Goal: Complete application form: Complete application form

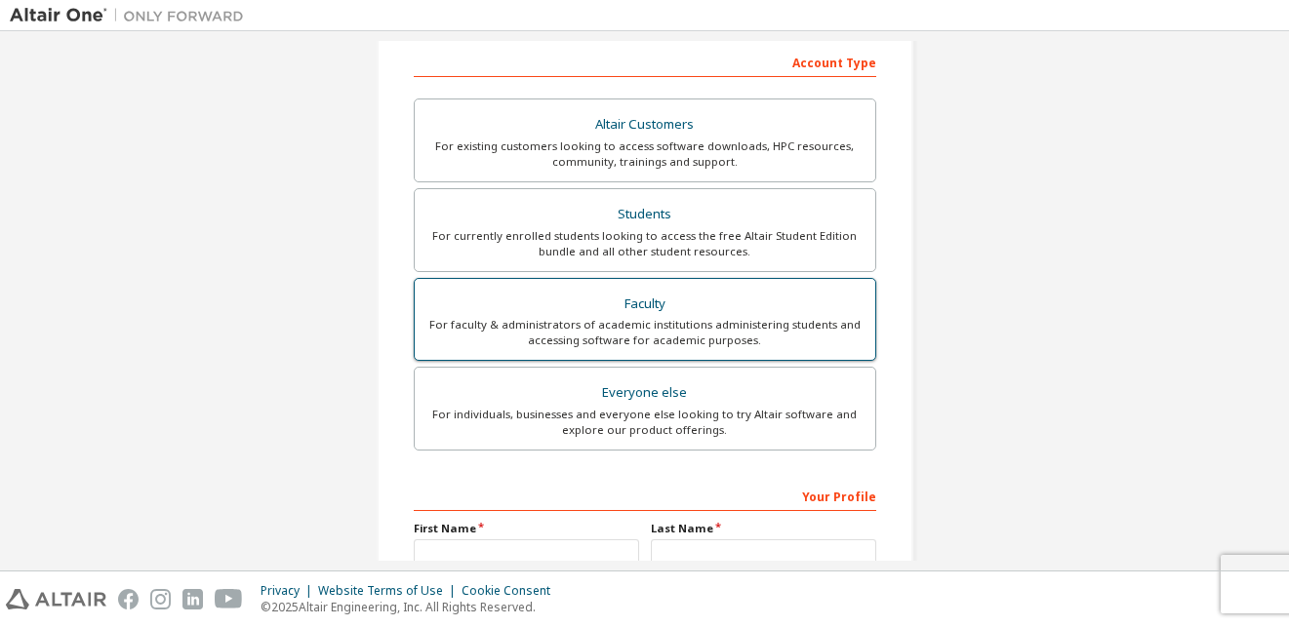
scroll to position [390, 0]
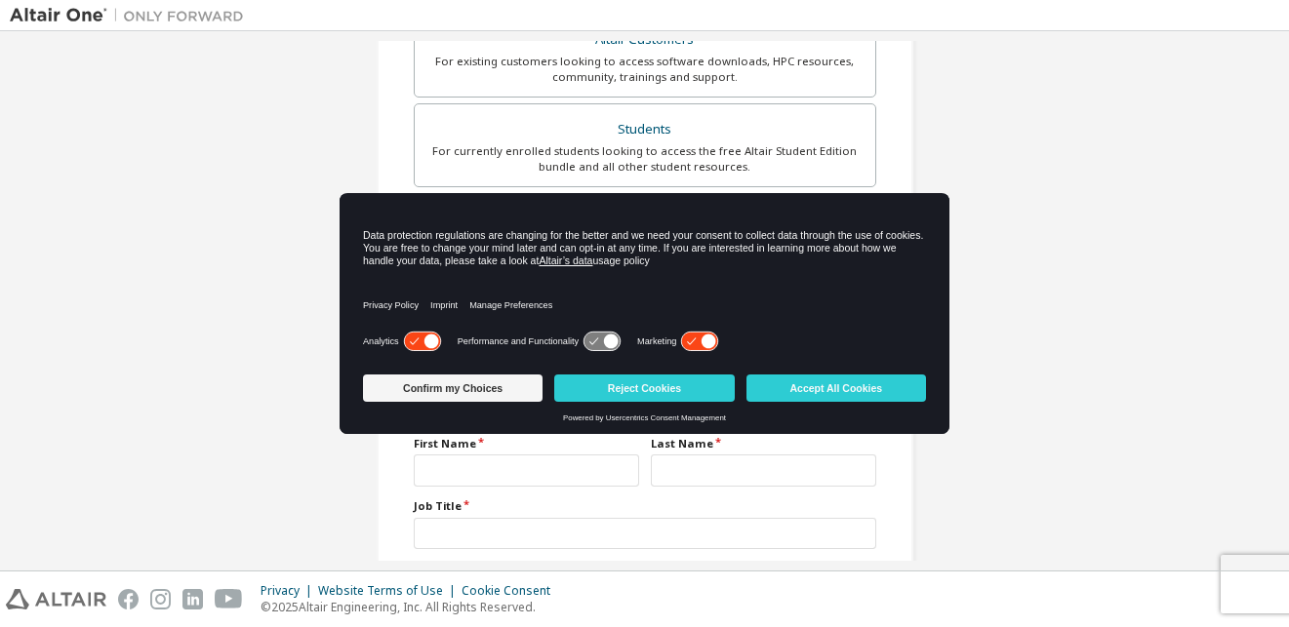
click at [1048, 357] on div "Create an Altair One Account For Free Trials, Licenses, Downloads, Learning & D…" at bounding box center [644, 167] width 1269 height 1033
click at [429, 384] on button "Confirm my Choices" at bounding box center [453, 388] width 180 height 27
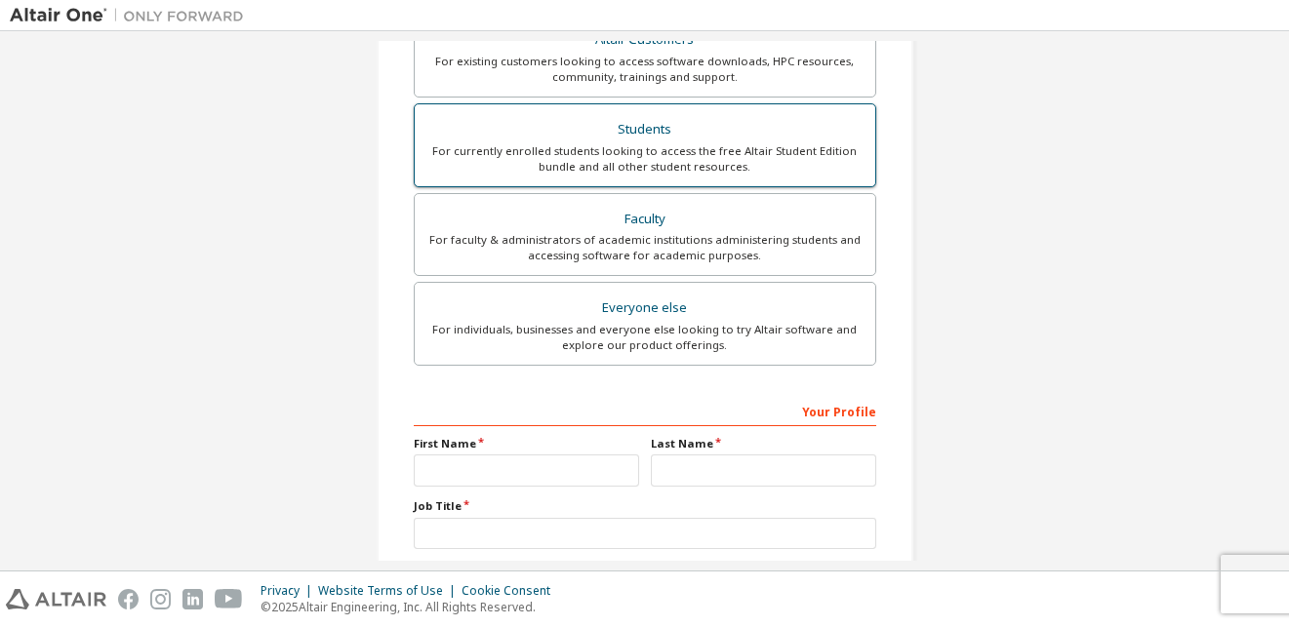
click at [603, 150] on div "For currently enrolled students looking to access the free Altair Student Editi…" at bounding box center [644, 158] width 437 height 31
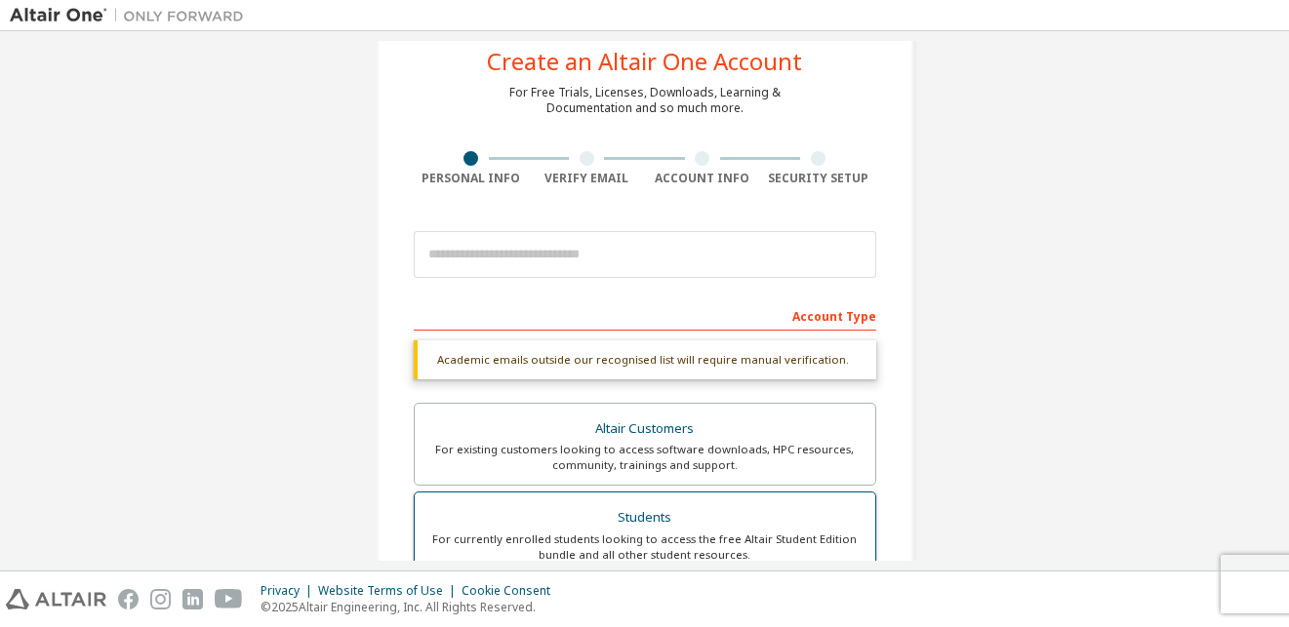
scroll to position [51, 0]
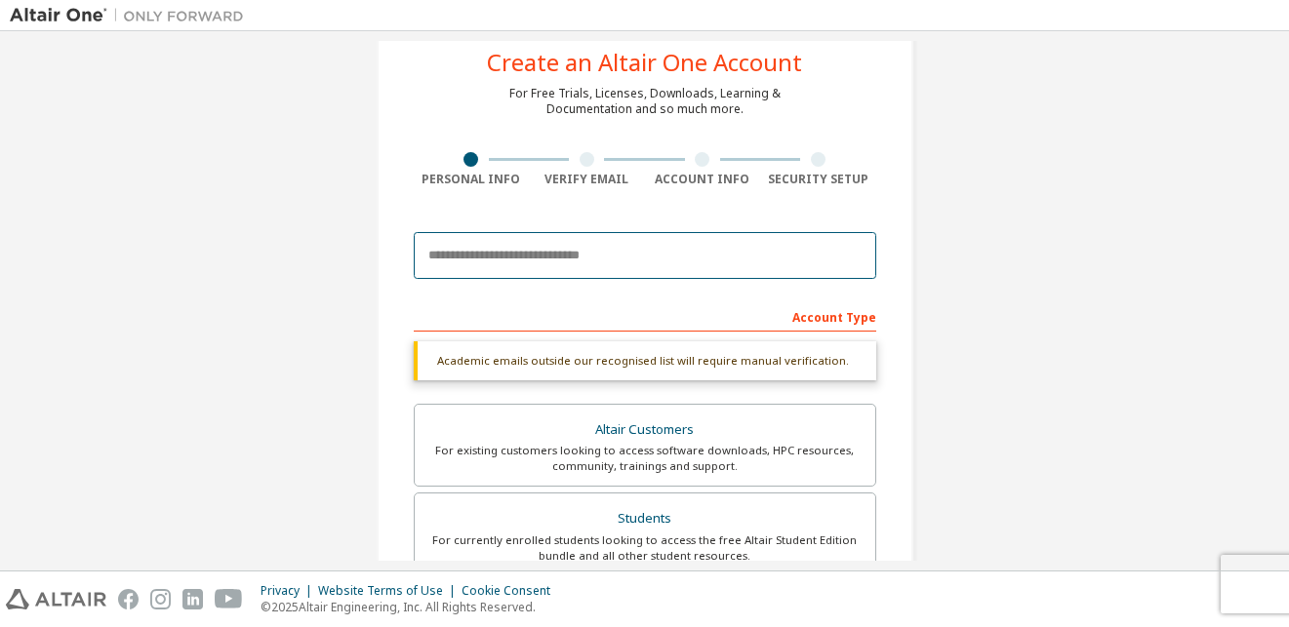
click at [524, 259] on input "email" at bounding box center [645, 255] width 462 height 47
type input "**********"
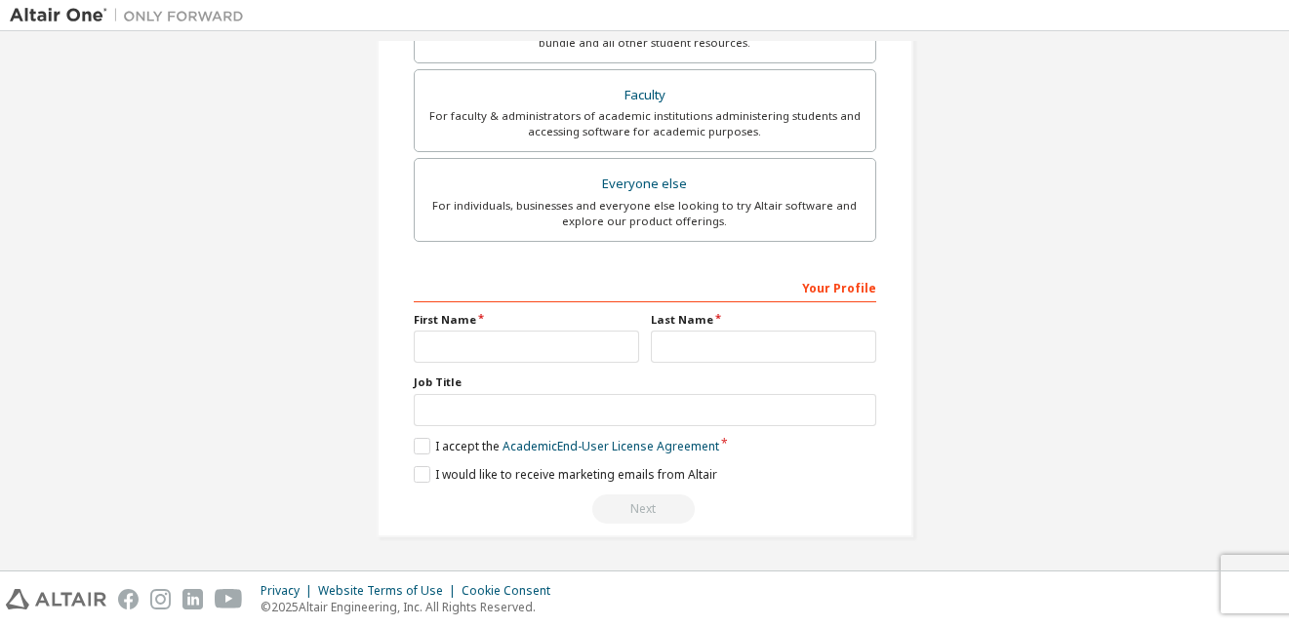
scroll to position [67, 0]
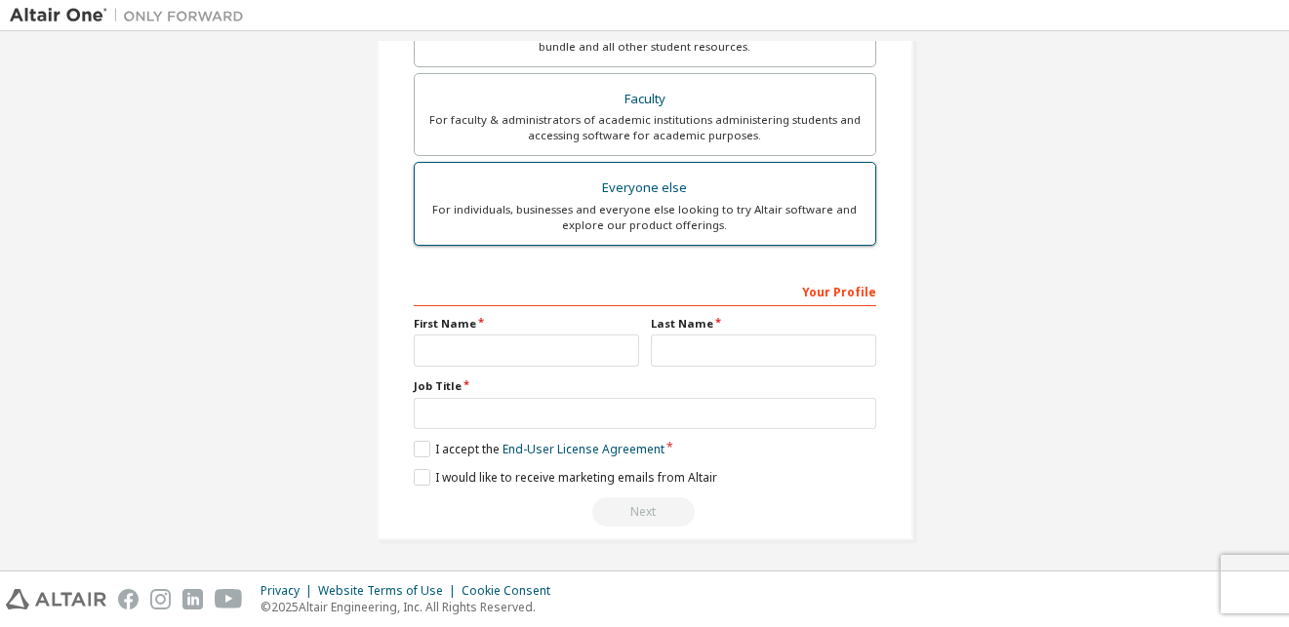
scroll to position [513, 0]
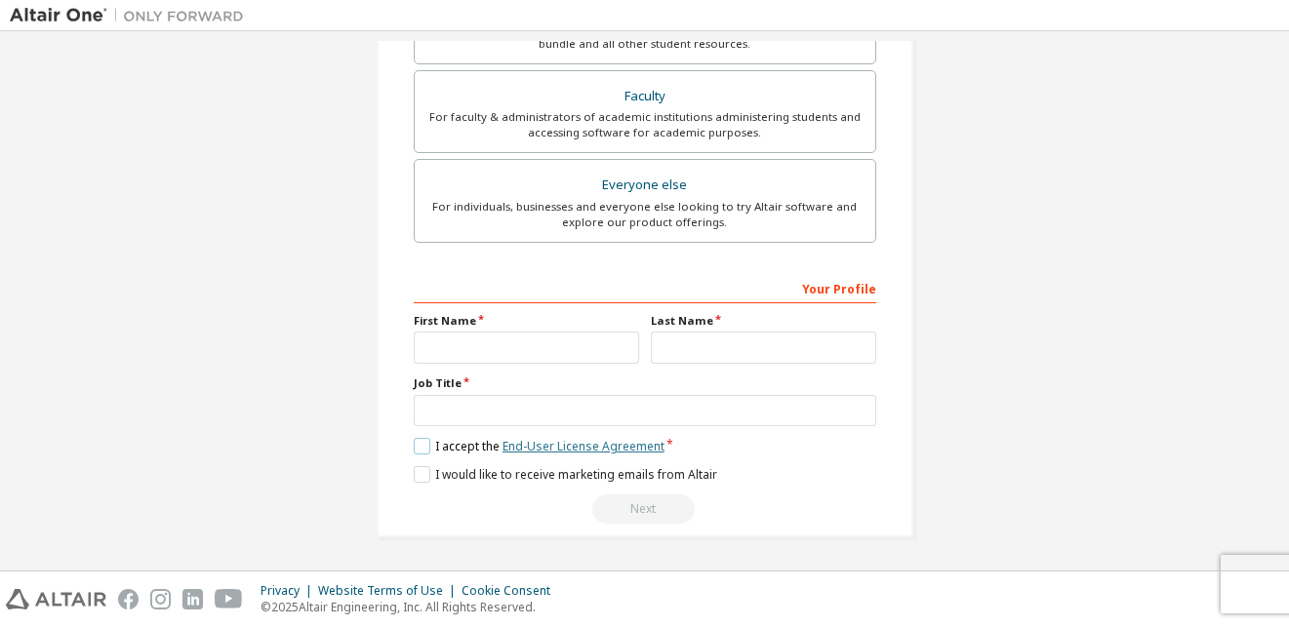
click at [587, 446] on link "End-User License Agreement" at bounding box center [583, 446] width 162 height 17
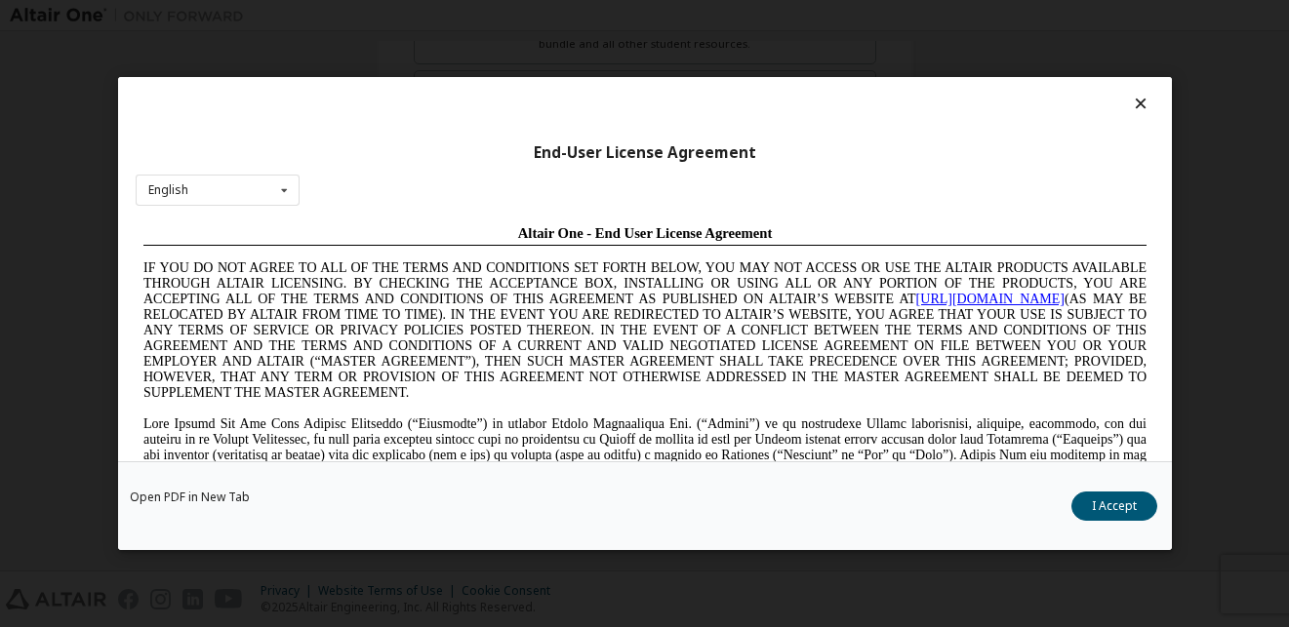
scroll to position [0, 0]
click at [1133, 99] on icon at bounding box center [1140, 104] width 20 height 18
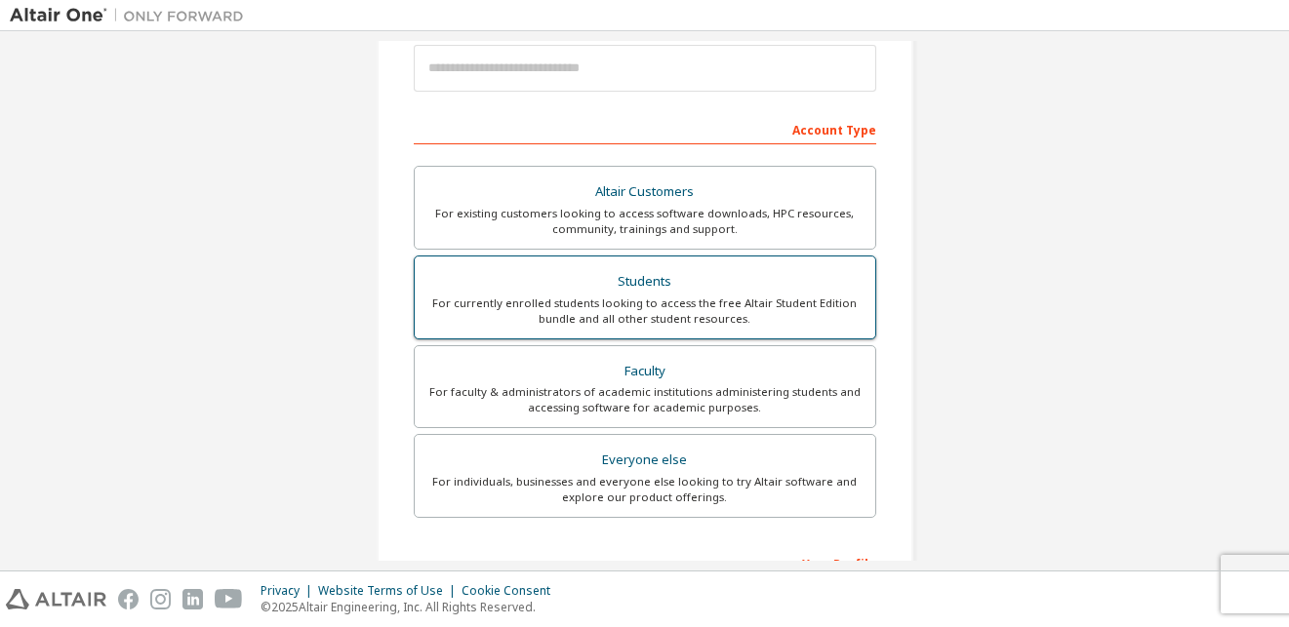
scroll to position [221, 0]
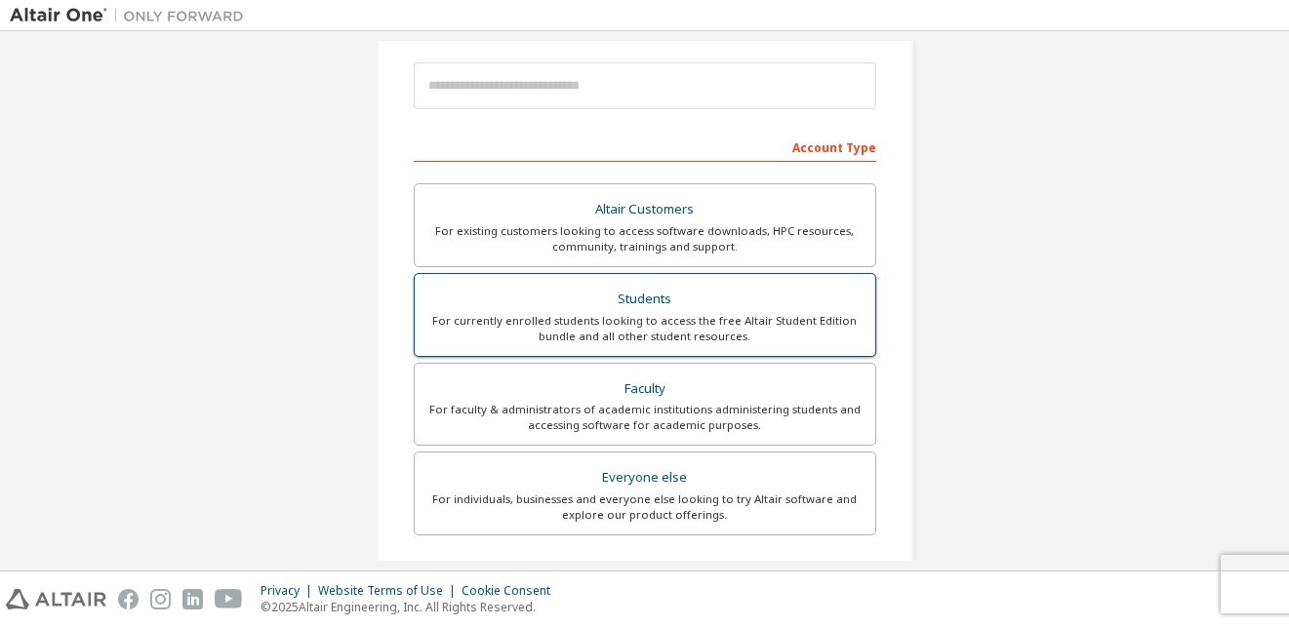
click at [595, 299] on div "Students" at bounding box center [644, 299] width 437 height 27
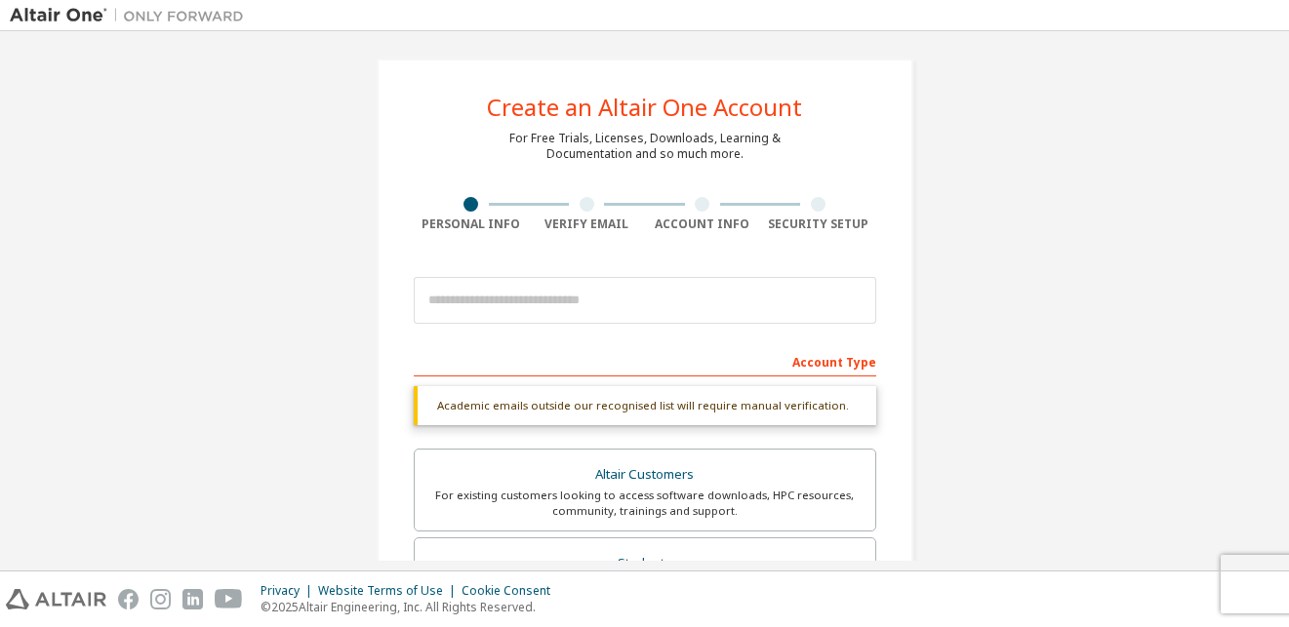
scroll to position [0, 0]
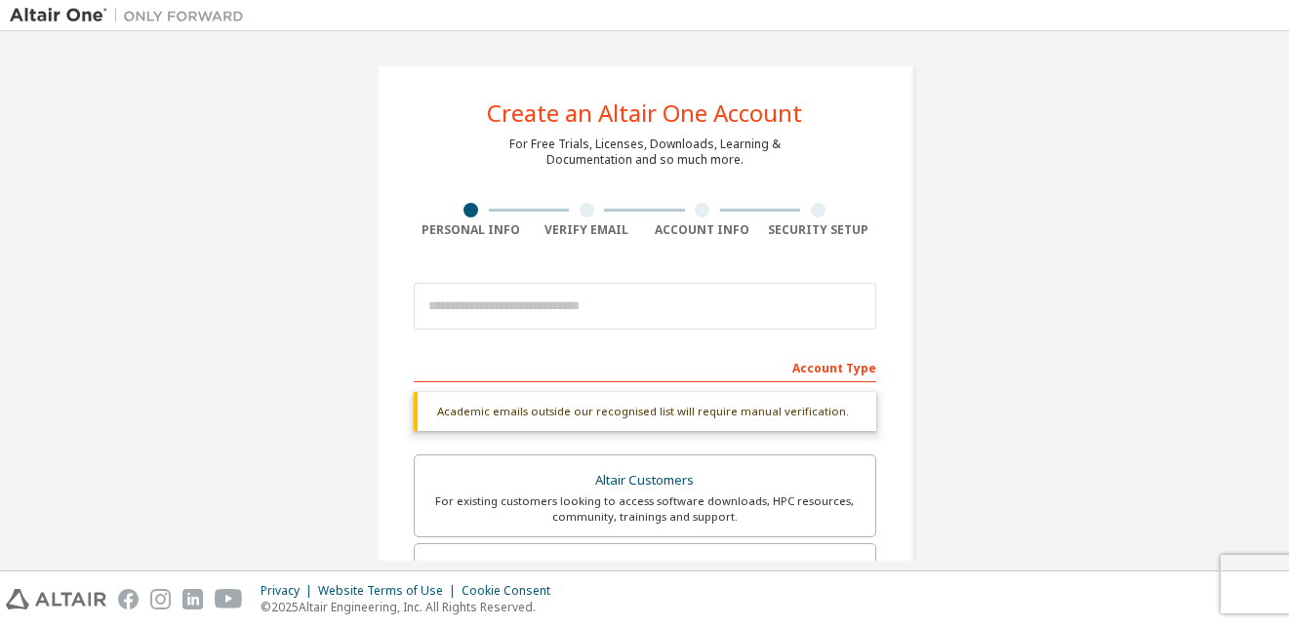
click at [581, 222] on div "Verify Email" at bounding box center [587, 230] width 116 height 16
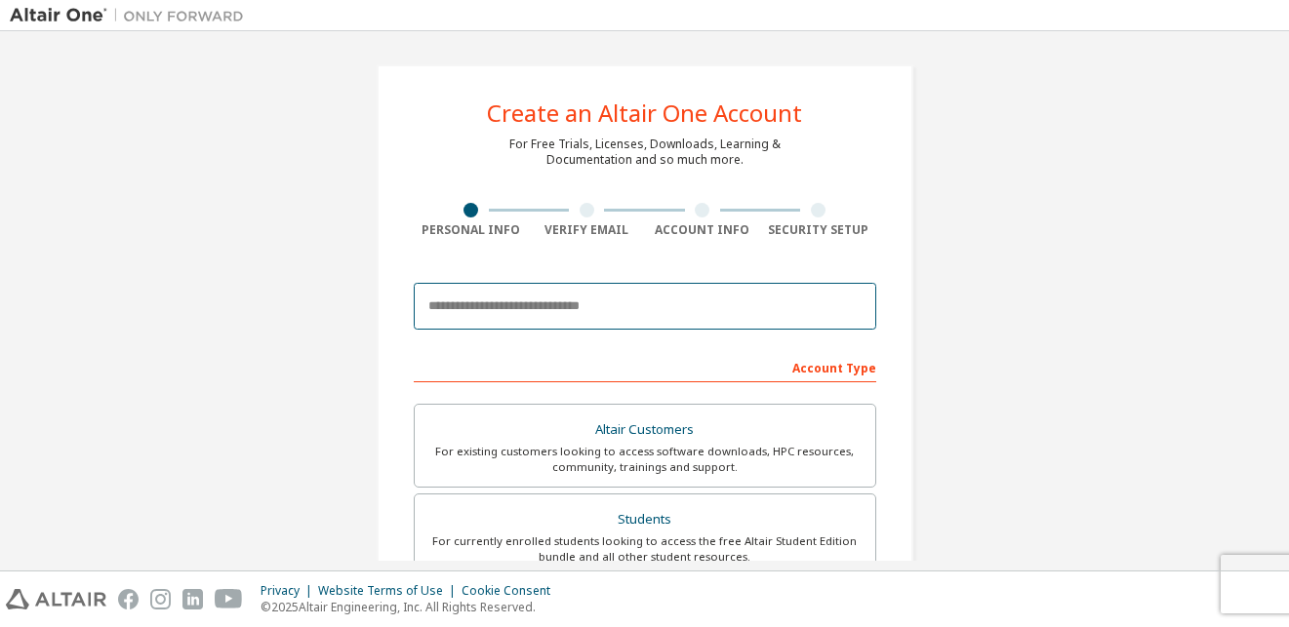
click at [515, 316] on input "email" at bounding box center [645, 306] width 462 height 47
type input "**********"
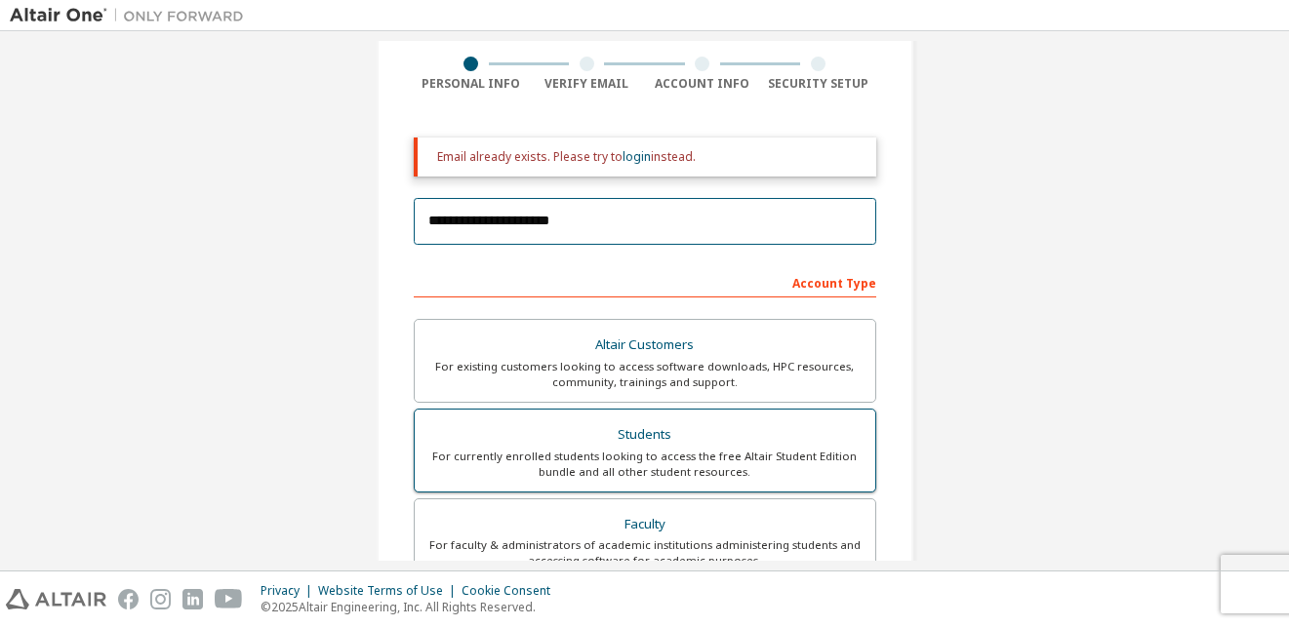
scroll to position [195, 0]
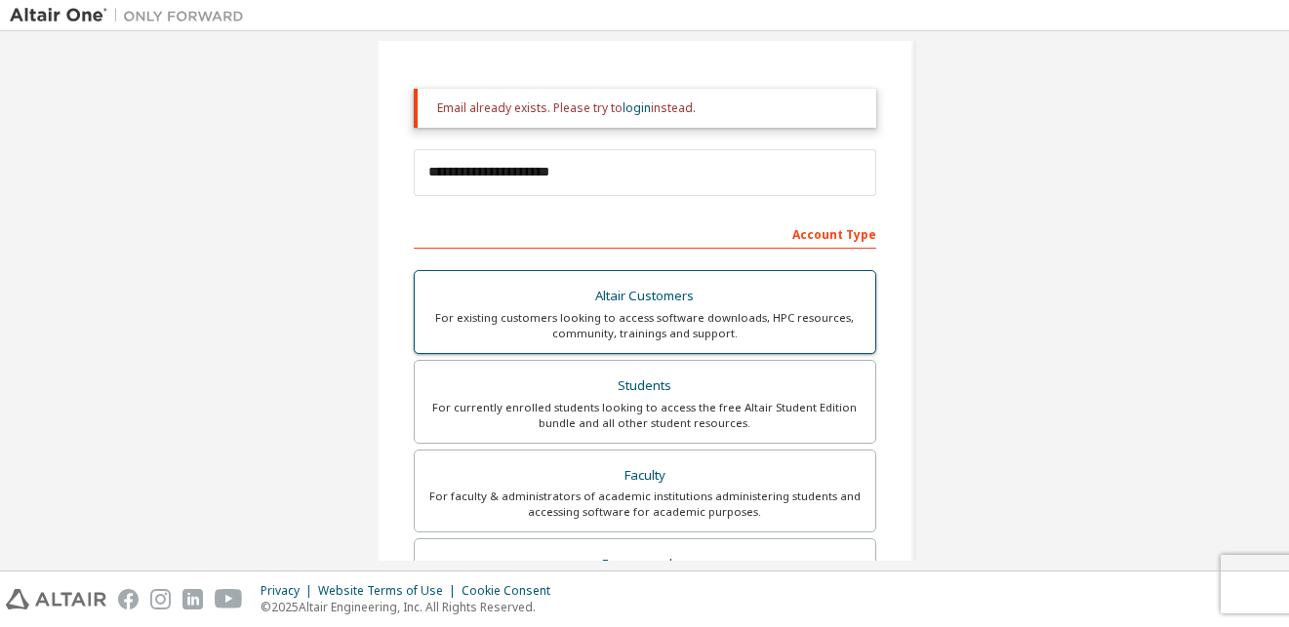
click at [609, 312] on div "For existing customers looking to access software downloads, HPC resources, com…" at bounding box center [644, 325] width 437 height 31
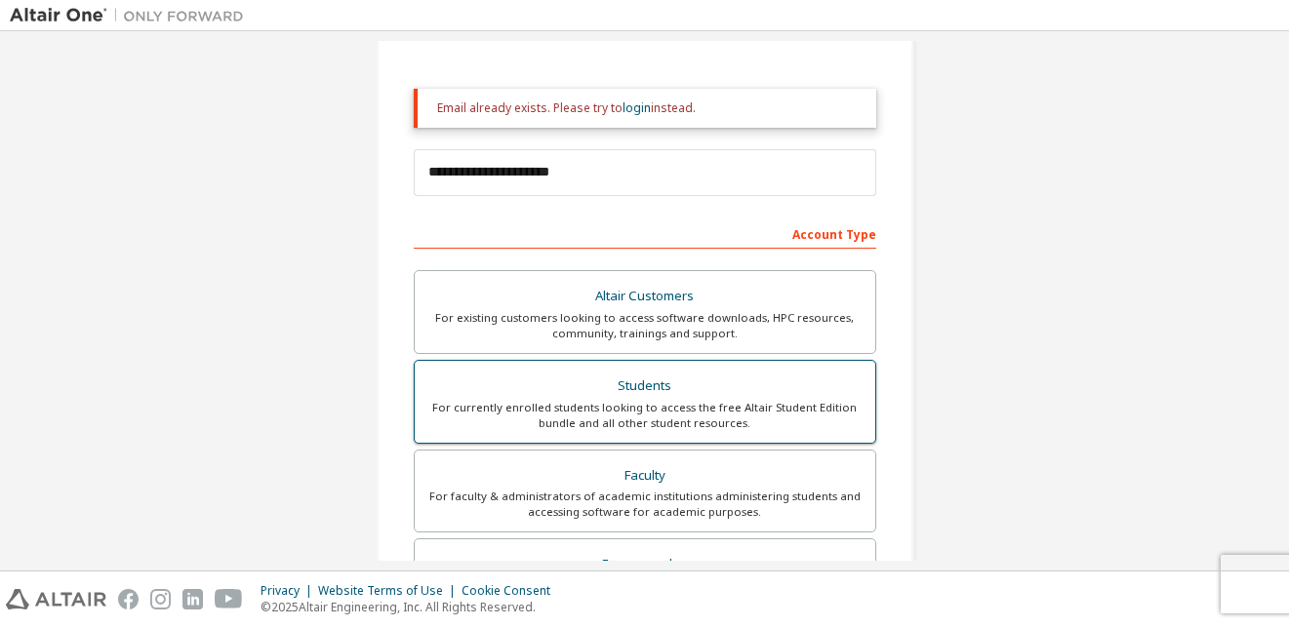
click at [609, 373] on div "Students" at bounding box center [644, 386] width 437 height 27
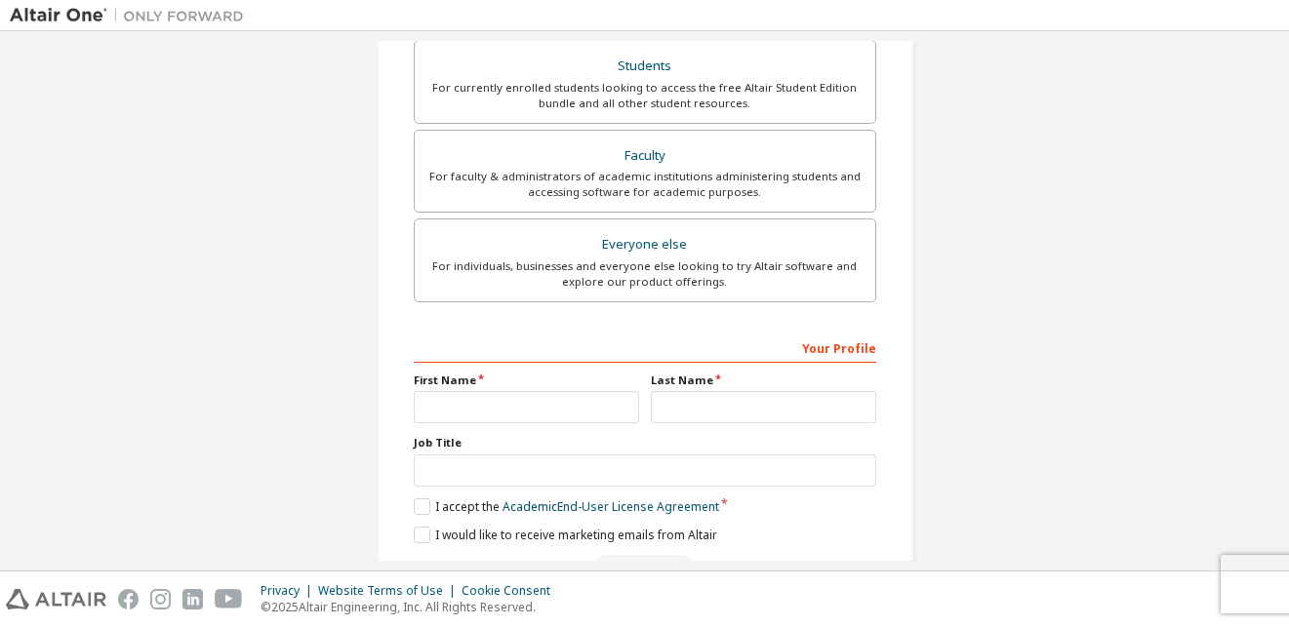
scroll to position [576, 0]
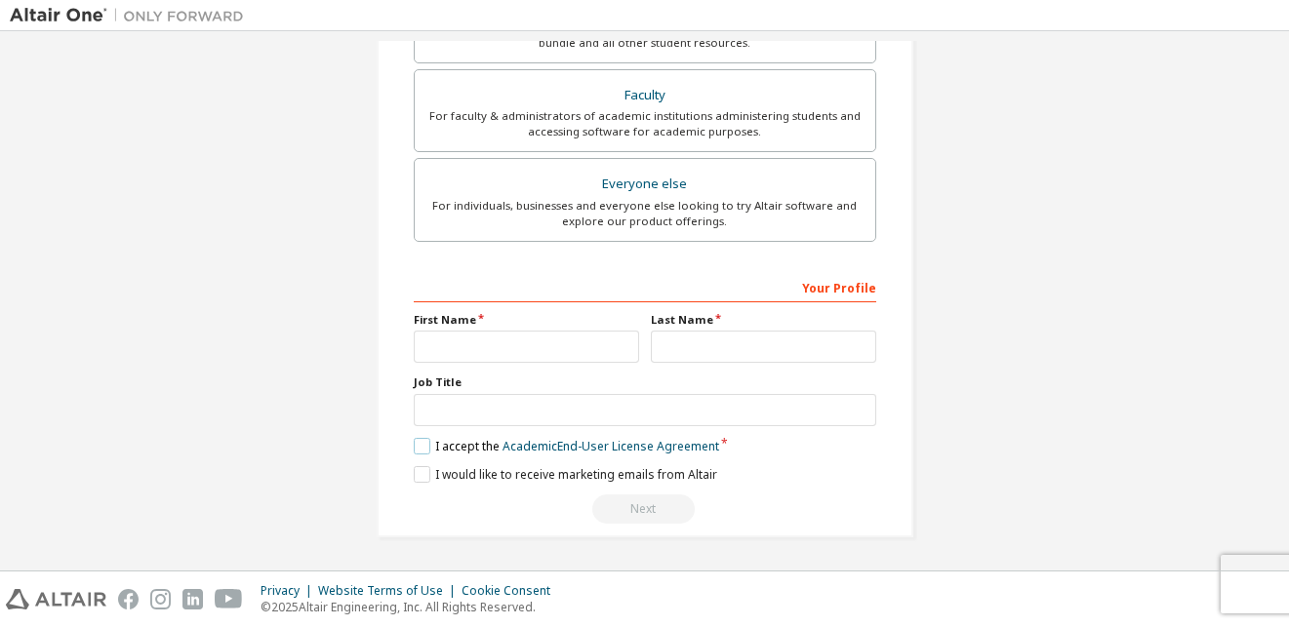
click at [465, 438] on label "I accept the Academic End-User License Agreement" at bounding box center [566, 446] width 305 height 17
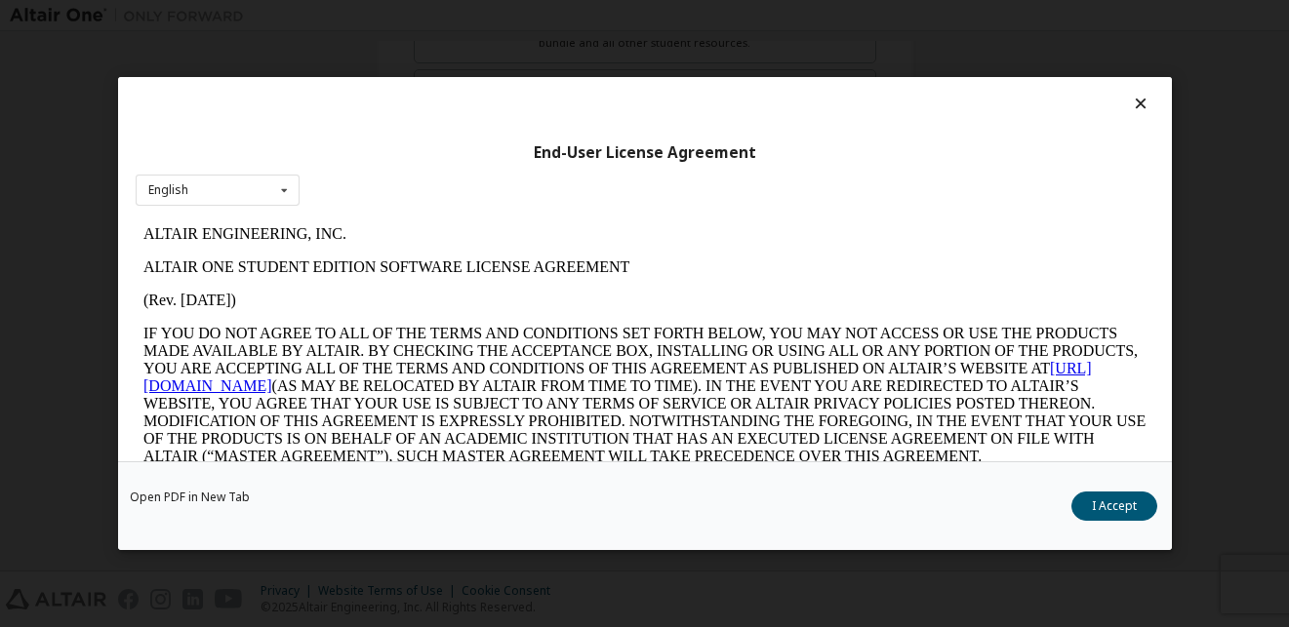
scroll to position [0, 0]
click at [1130, 107] on icon at bounding box center [1140, 104] width 20 height 18
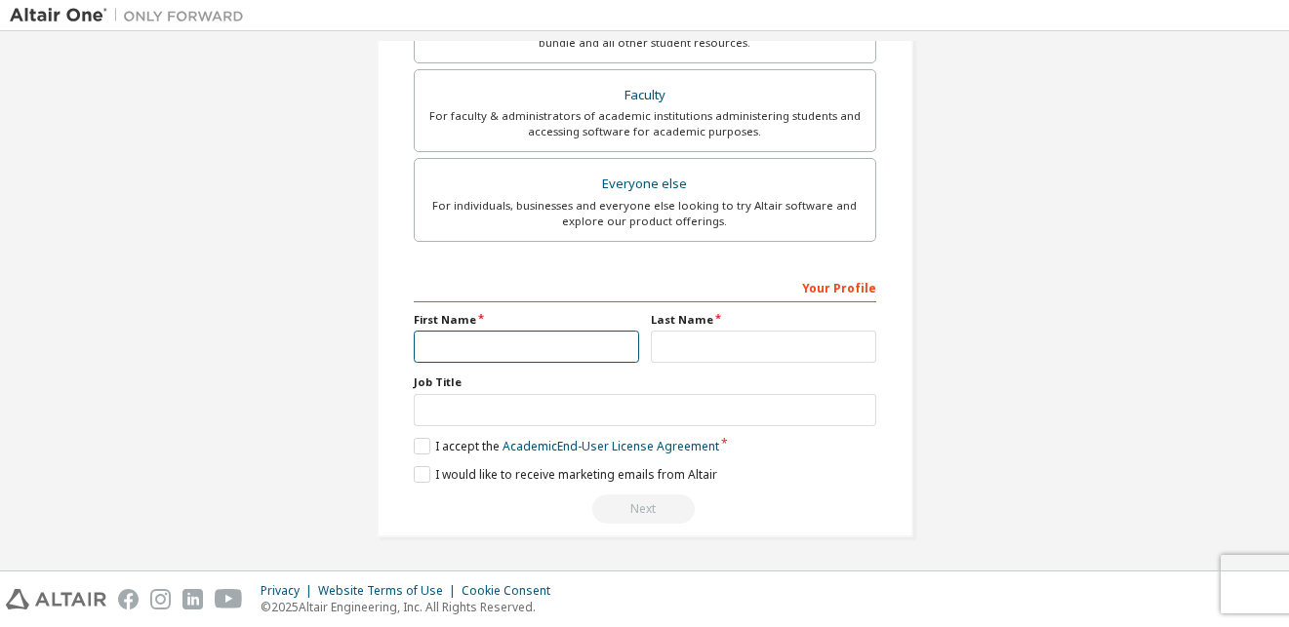
click at [519, 338] on input "text" at bounding box center [526, 347] width 225 height 32
type input "*****"
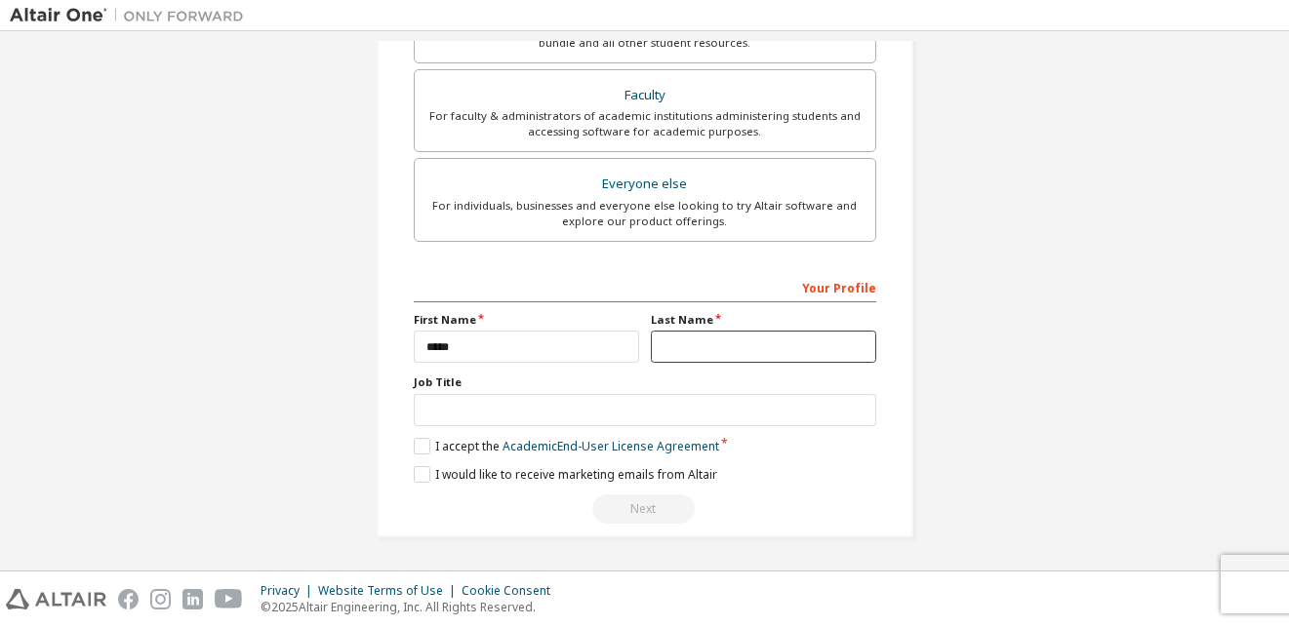
click at [694, 342] on input "text" at bounding box center [763, 347] width 225 height 32
type input "*********"
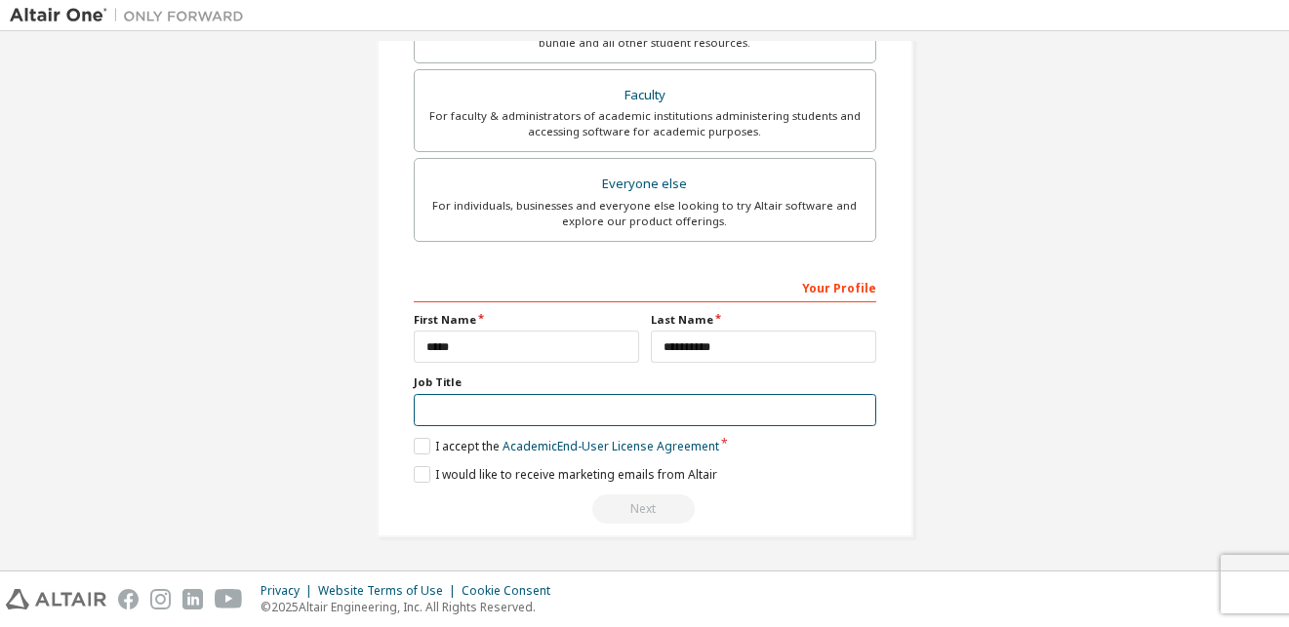
click at [590, 420] on input "text" at bounding box center [645, 410] width 462 height 32
type input "*******"
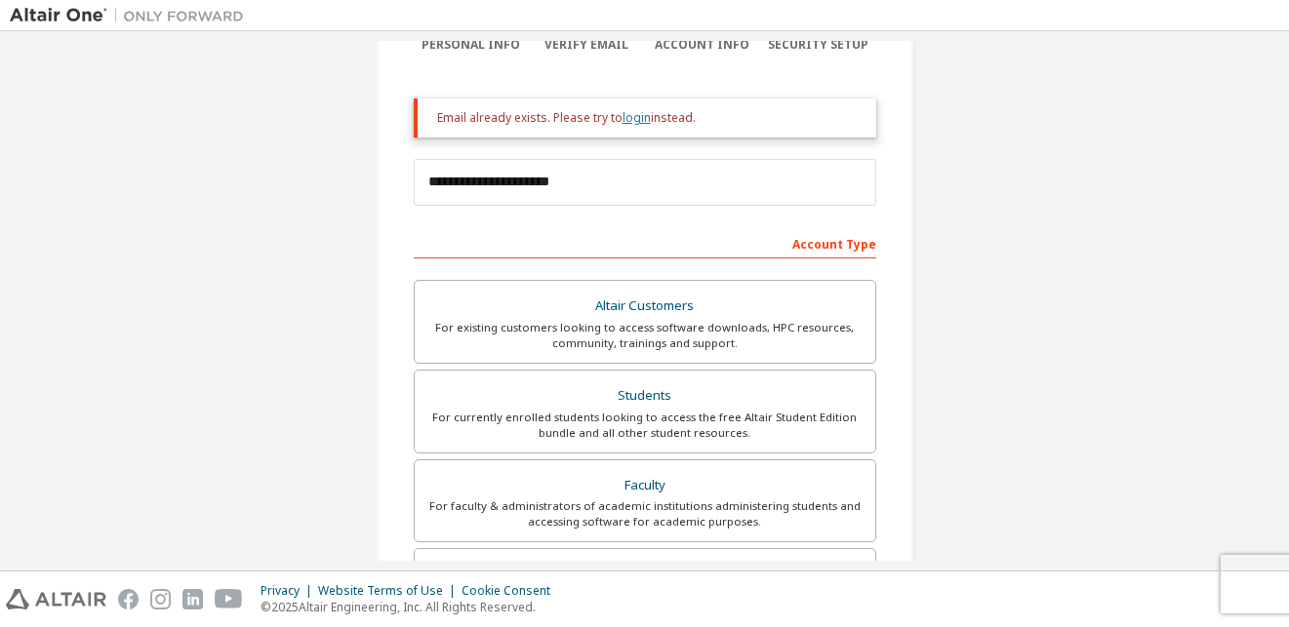
click at [634, 112] on link "login" at bounding box center [637, 117] width 28 height 17
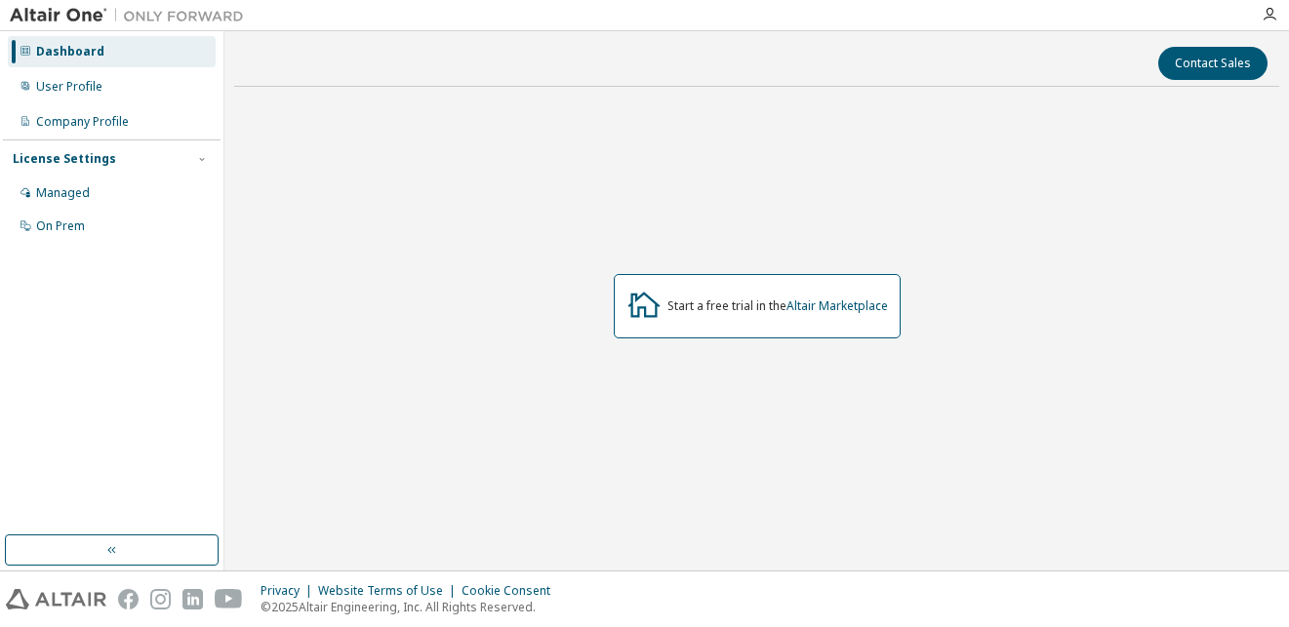
click at [658, 310] on icon at bounding box center [643, 304] width 35 height 35
click at [885, 309] on link "Altair Marketplace" at bounding box center [836, 306] width 101 height 17
